Goal: Task Accomplishment & Management: Manage account settings

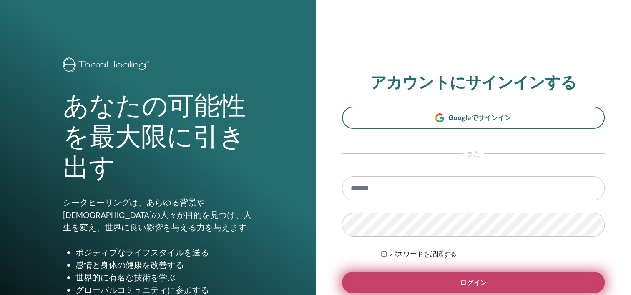
type input "**********"
click at [503, 278] on button "ログイン" at bounding box center [473, 283] width 263 height 22
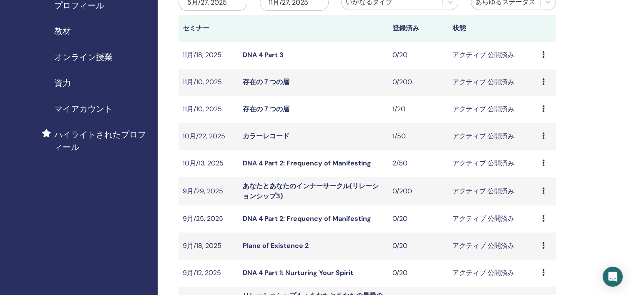
scroll to position [209, 0]
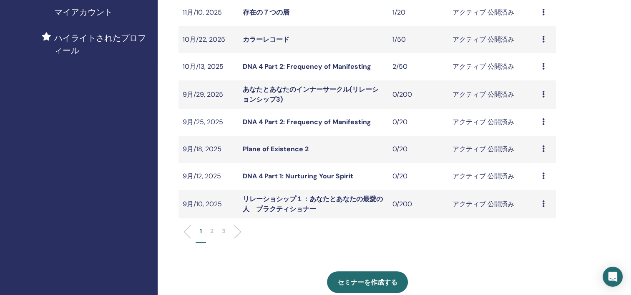
click at [211, 232] on p "2" at bounding box center [211, 231] width 3 height 9
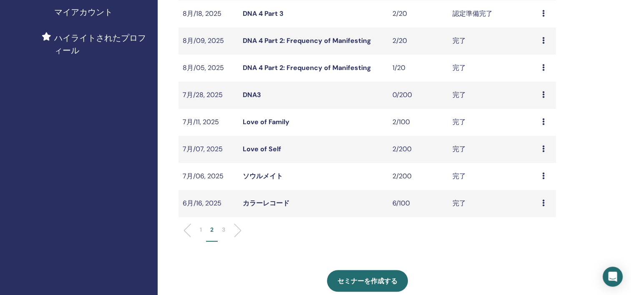
scroll to position [125, 0]
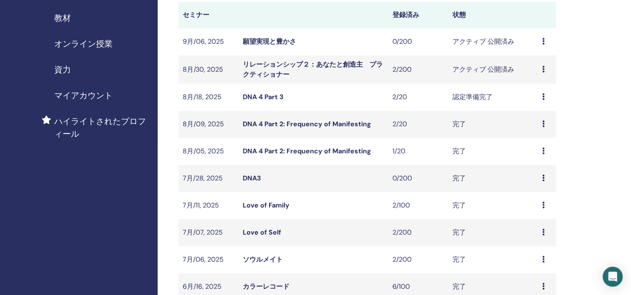
click at [546, 68] on div "プレビュー 編集 出席者 キャンセル" at bounding box center [548, 70] width 10 height 10
click at [538, 98] on link "出席者" at bounding box center [534, 99] width 20 height 9
